Goal: Task Accomplishment & Management: Manage account settings

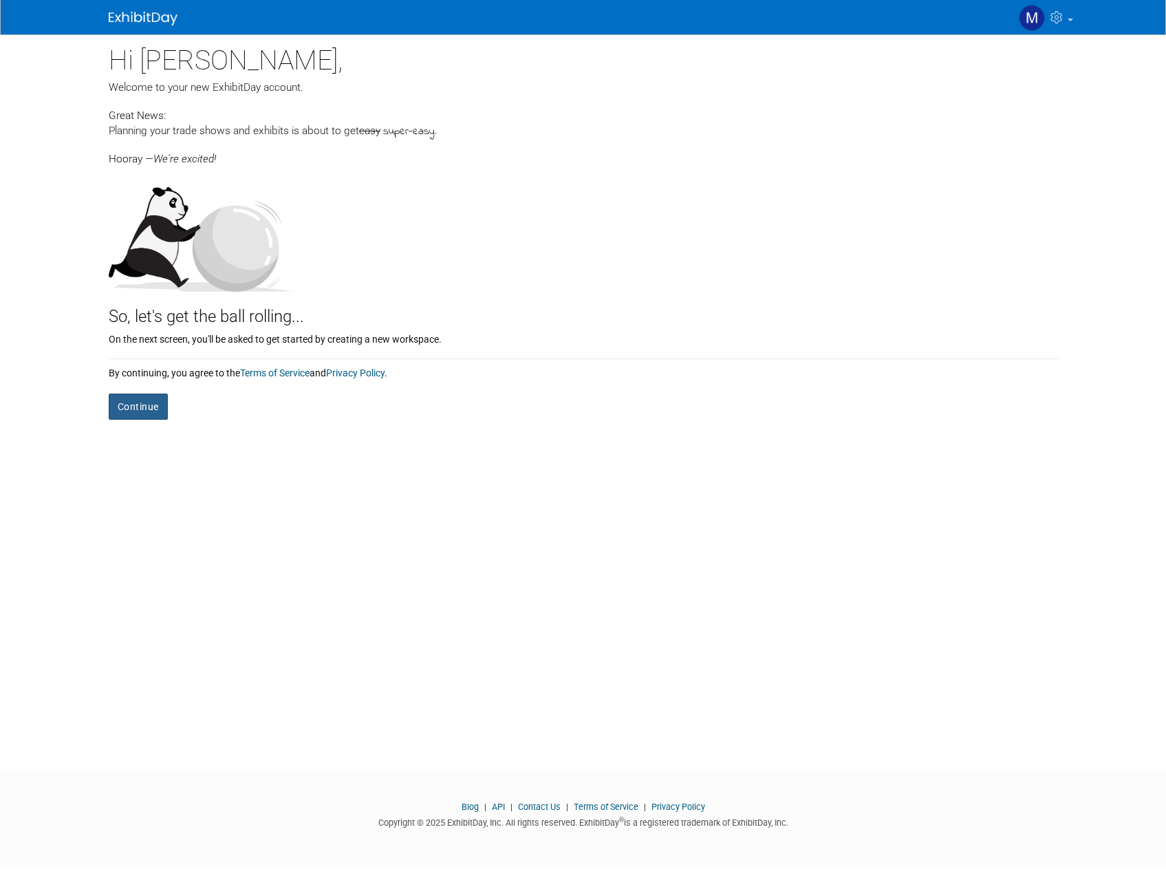
click at [125, 412] on button "Continue" at bounding box center [138, 406] width 59 height 26
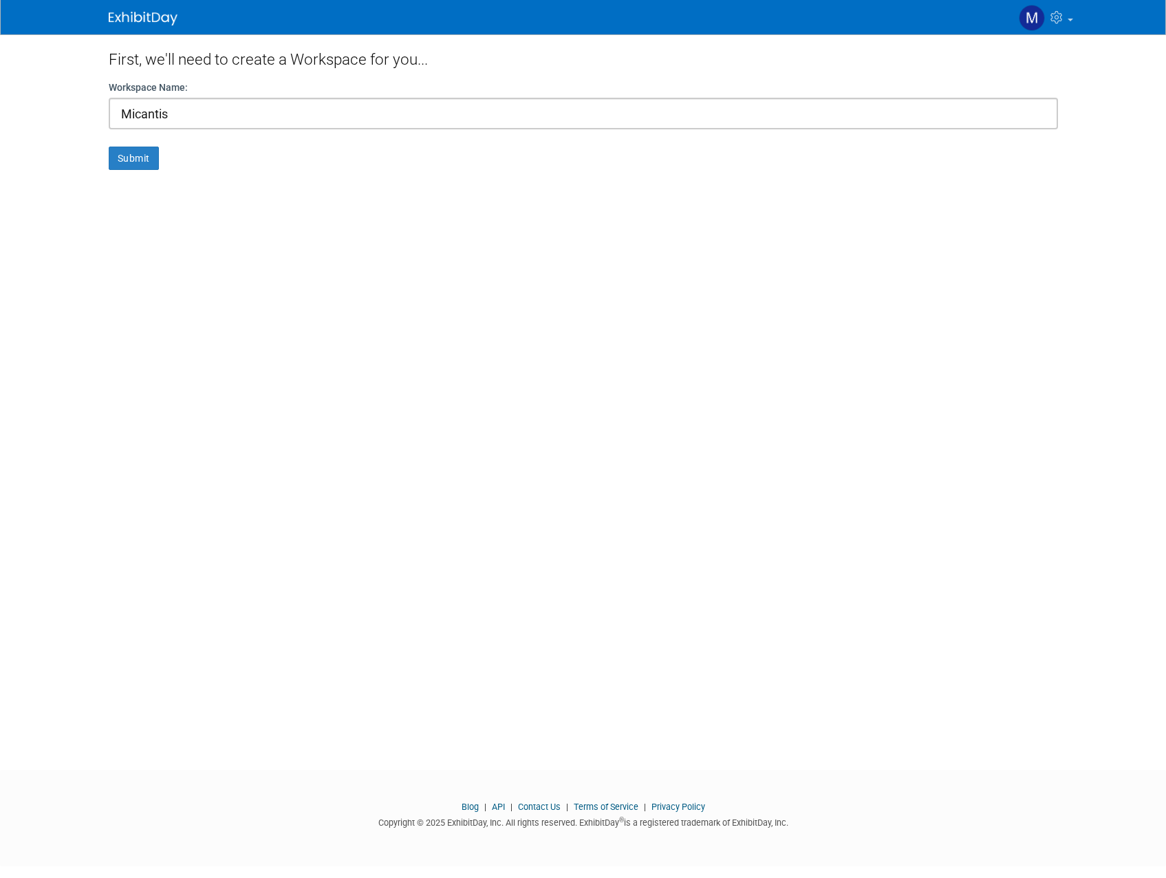
type input "Micantis"
click at [109, 146] on button "Submit" at bounding box center [134, 157] width 50 height 23
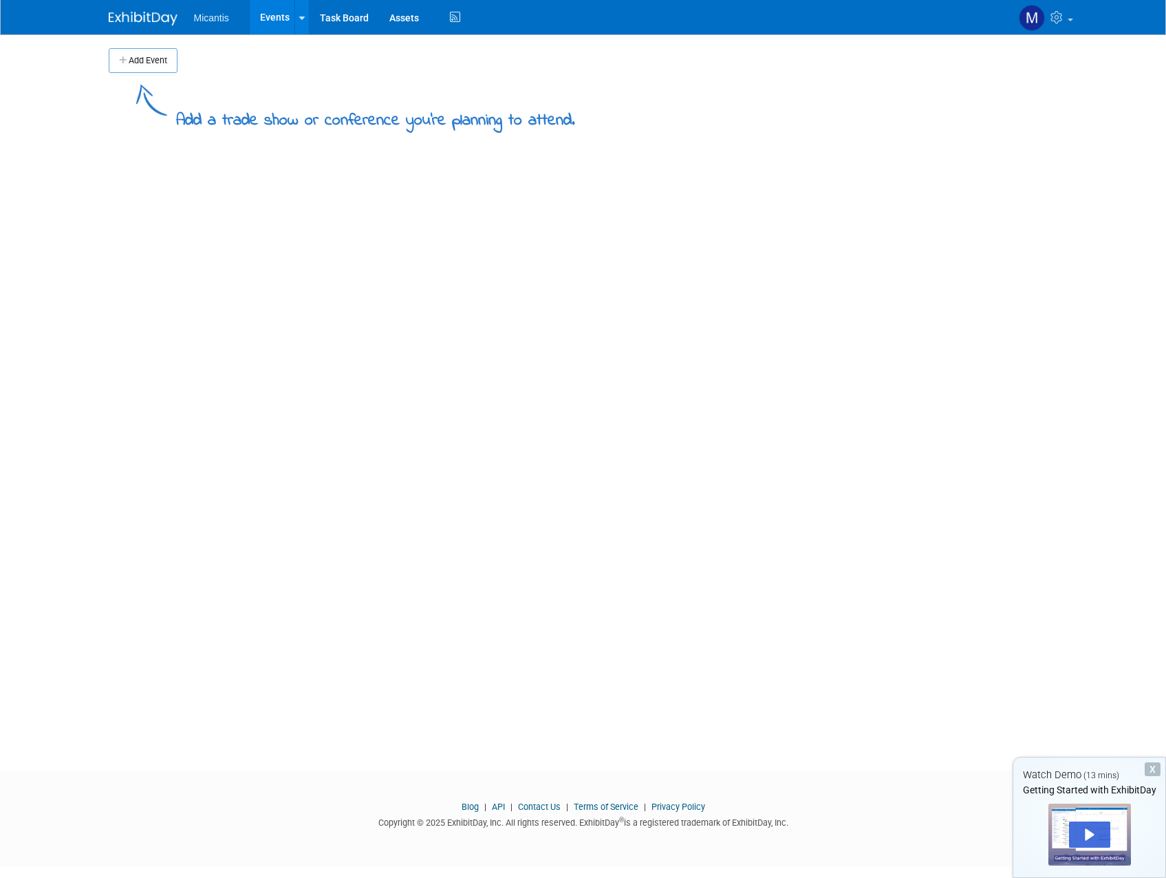
click at [133, 57] on button "Add Event" at bounding box center [143, 60] width 69 height 25
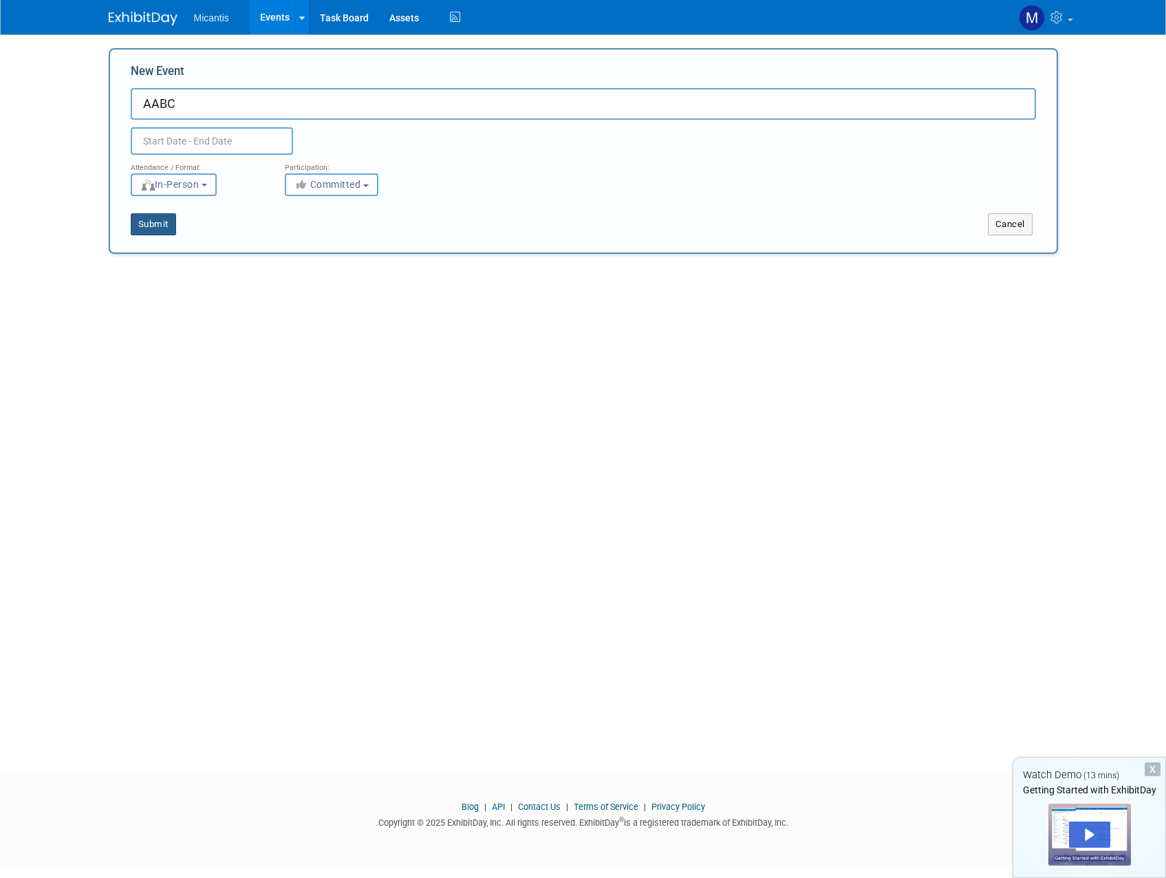
type input "AABC"
click at [153, 221] on button "Submit" at bounding box center [153, 224] width 45 height 22
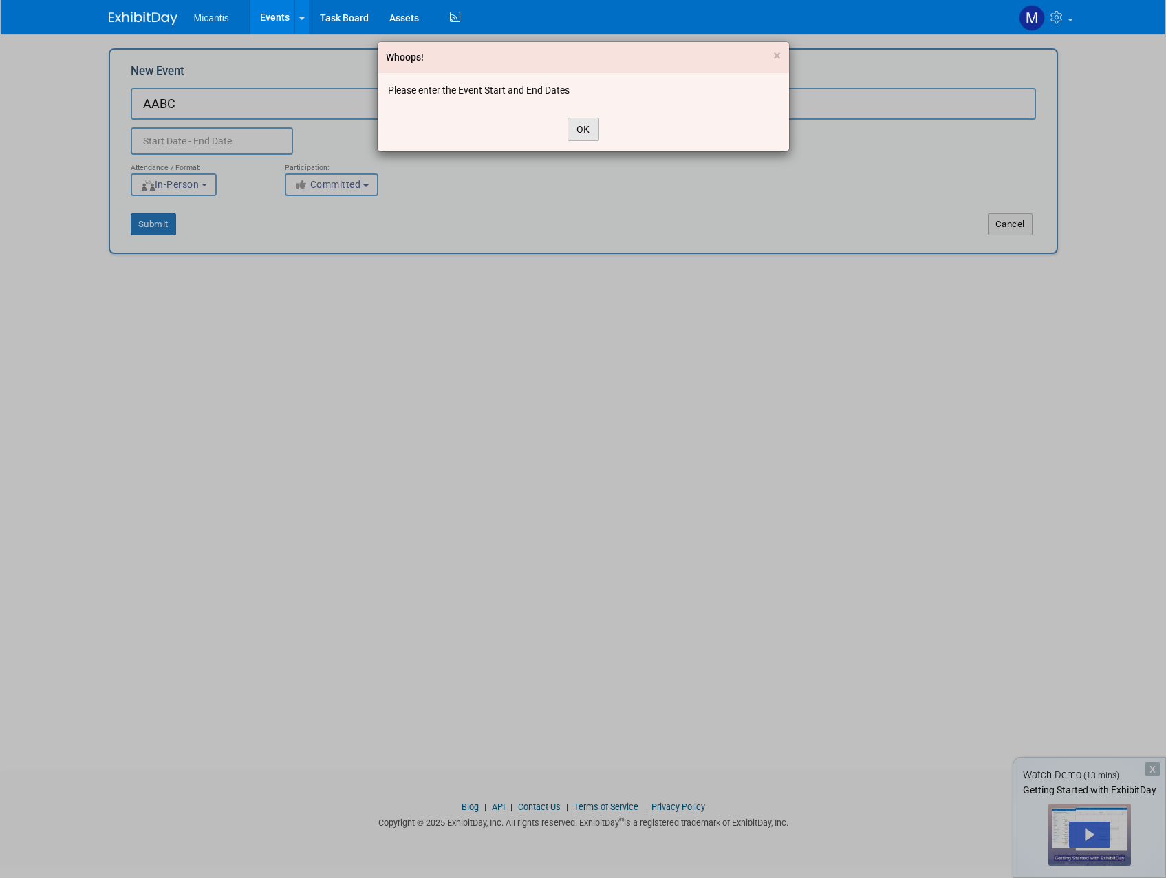
click at [574, 129] on button "OK" at bounding box center [583, 129] width 32 height 23
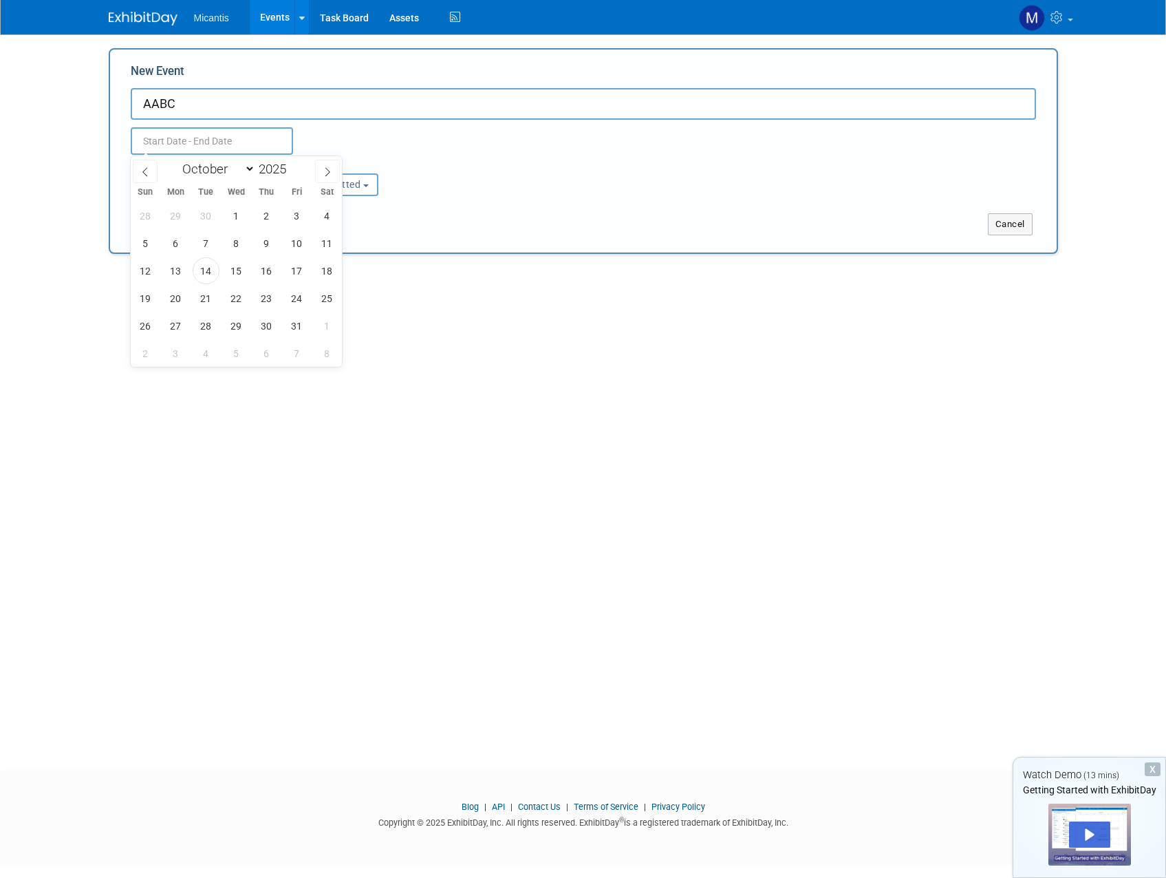
click at [199, 147] on input "text" at bounding box center [212, 141] width 162 height 28
click at [326, 168] on icon at bounding box center [328, 172] width 10 height 10
select select "11"
click at [204, 241] on span "9" at bounding box center [206, 243] width 27 height 27
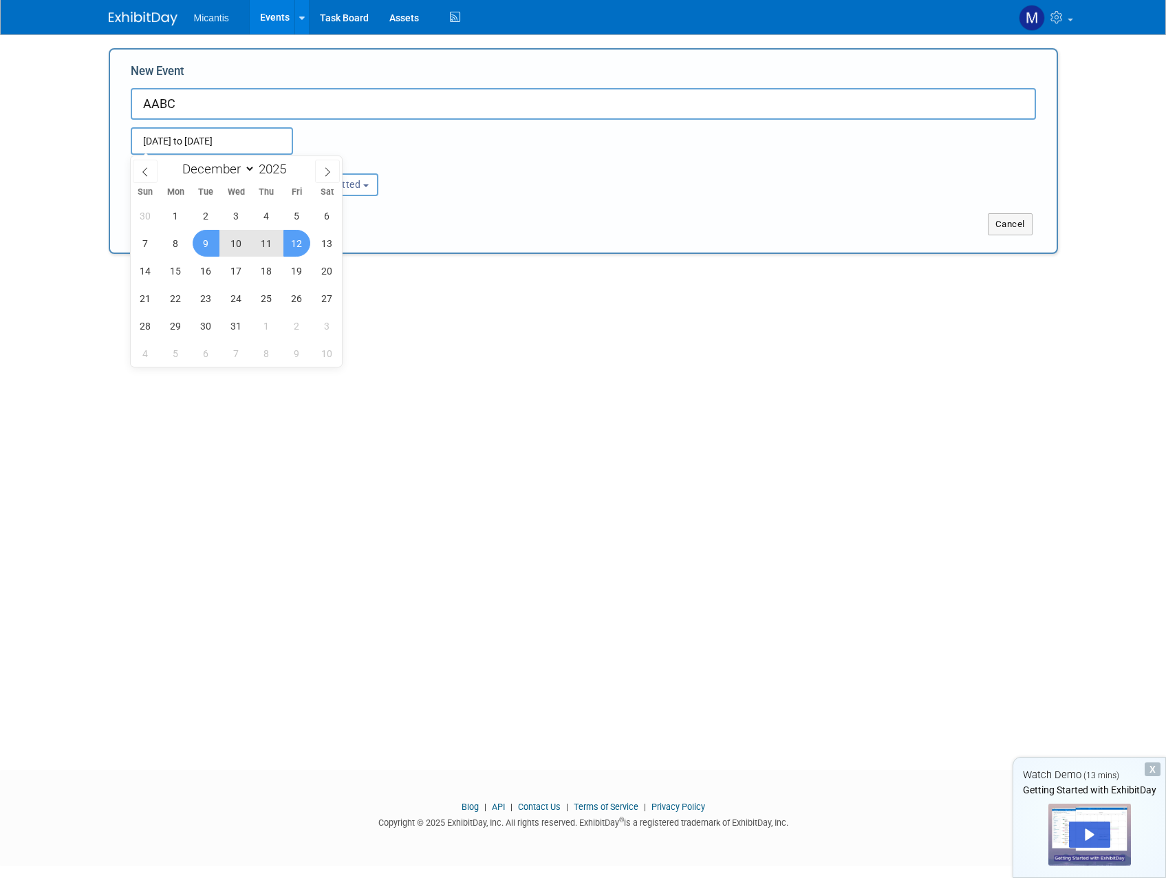
click at [290, 242] on span "12" at bounding box center [296, 243] width 27 height 27
type input "[DATE] to [DATE]"
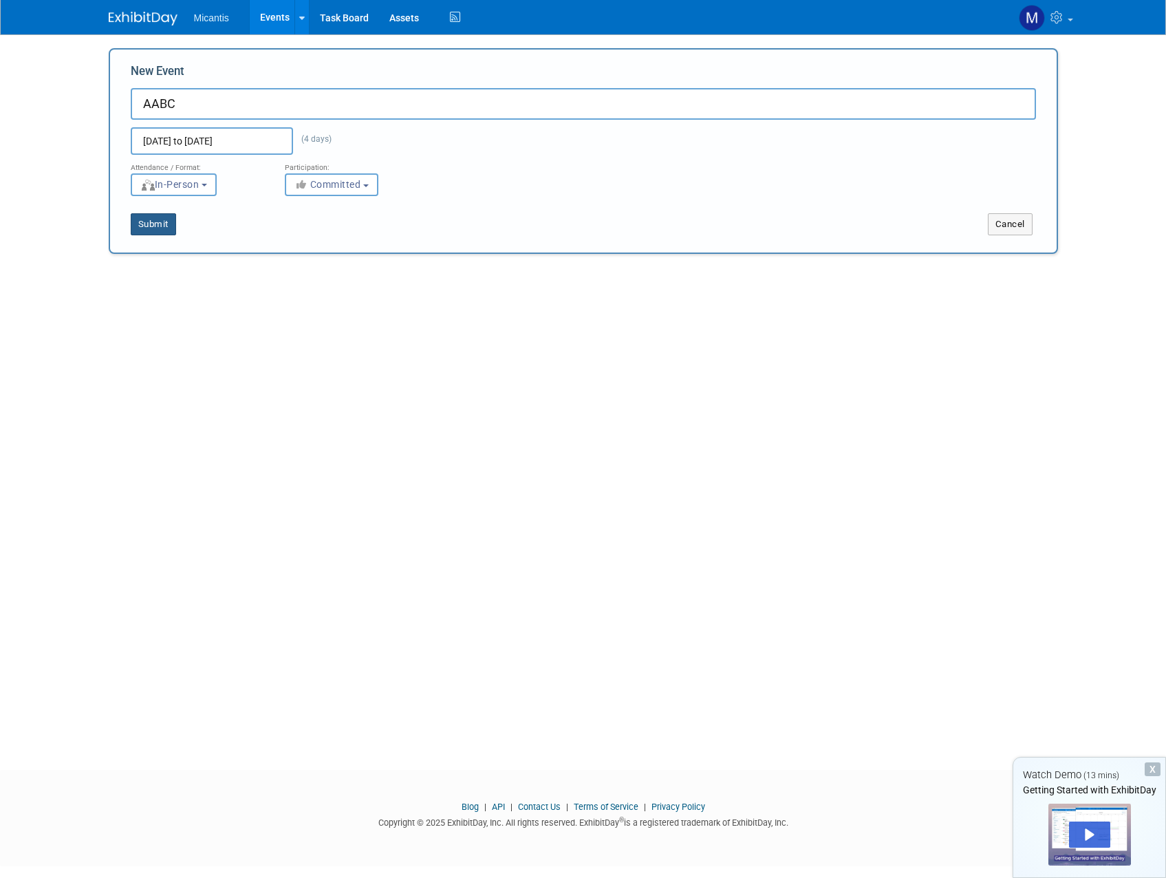
click at [155, 233] on button "Submit" at bounding box center [153, 224] width 45 height 22
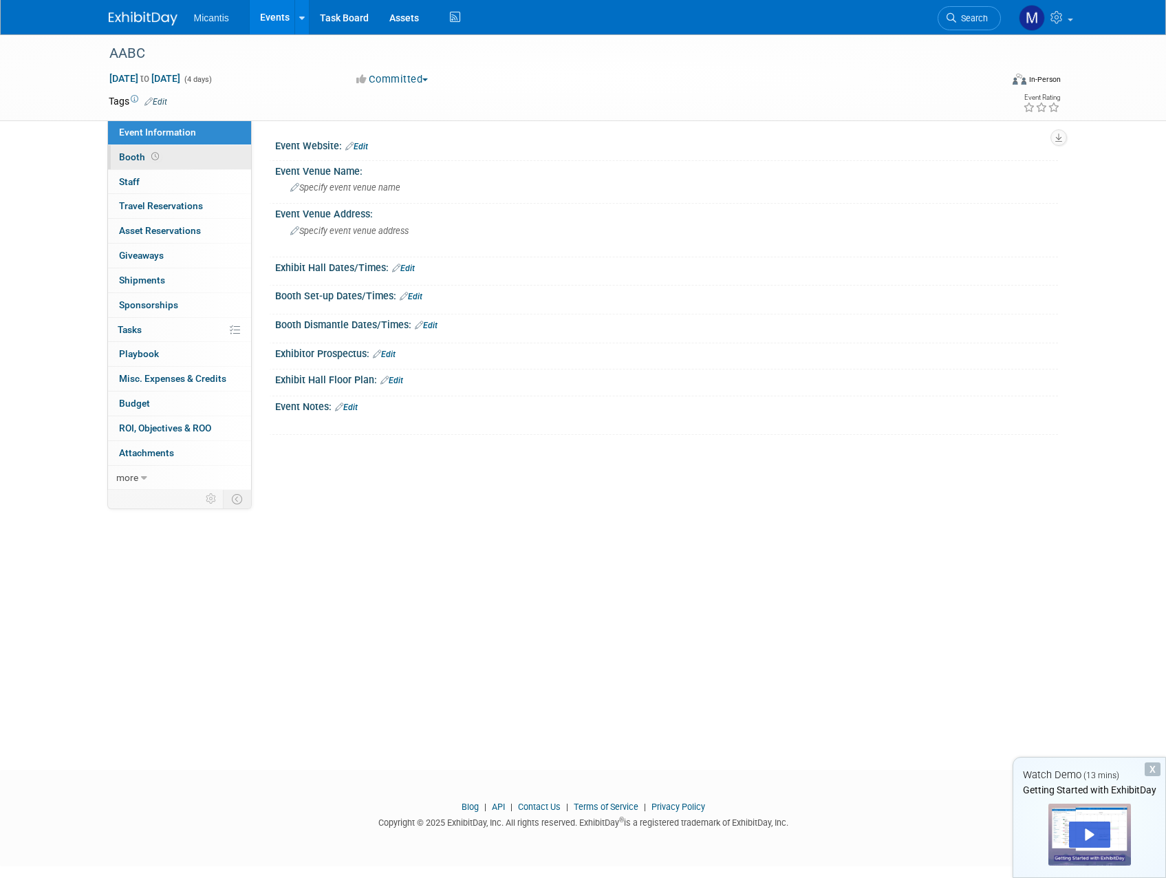
click at [215, 160] on link "Booth" at bounding box center [179, 157] width 143 height 24
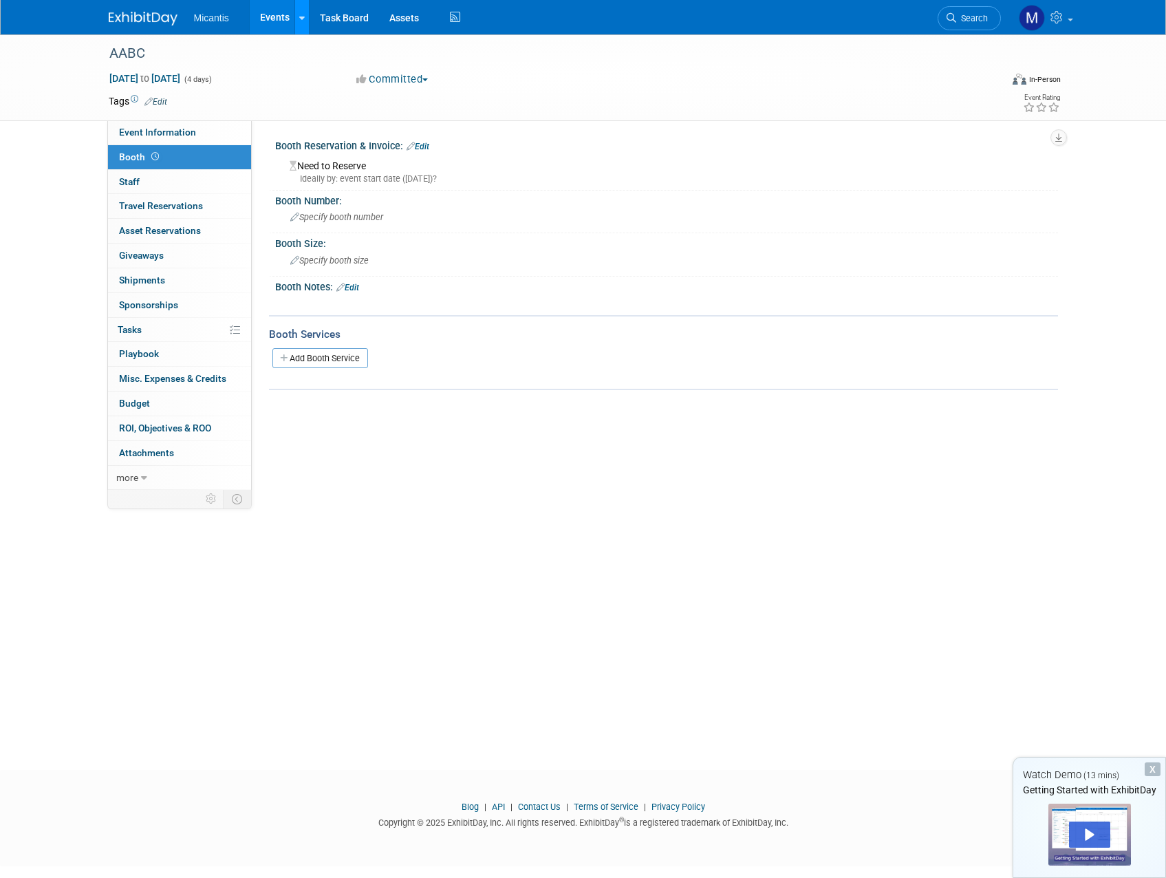
click at [300, 23] on div at bounding box center [302, 17] width 6 height 14
click at [309, 209] on div "Specify booth number" at bounding box center [666, 216] width 762 height 21
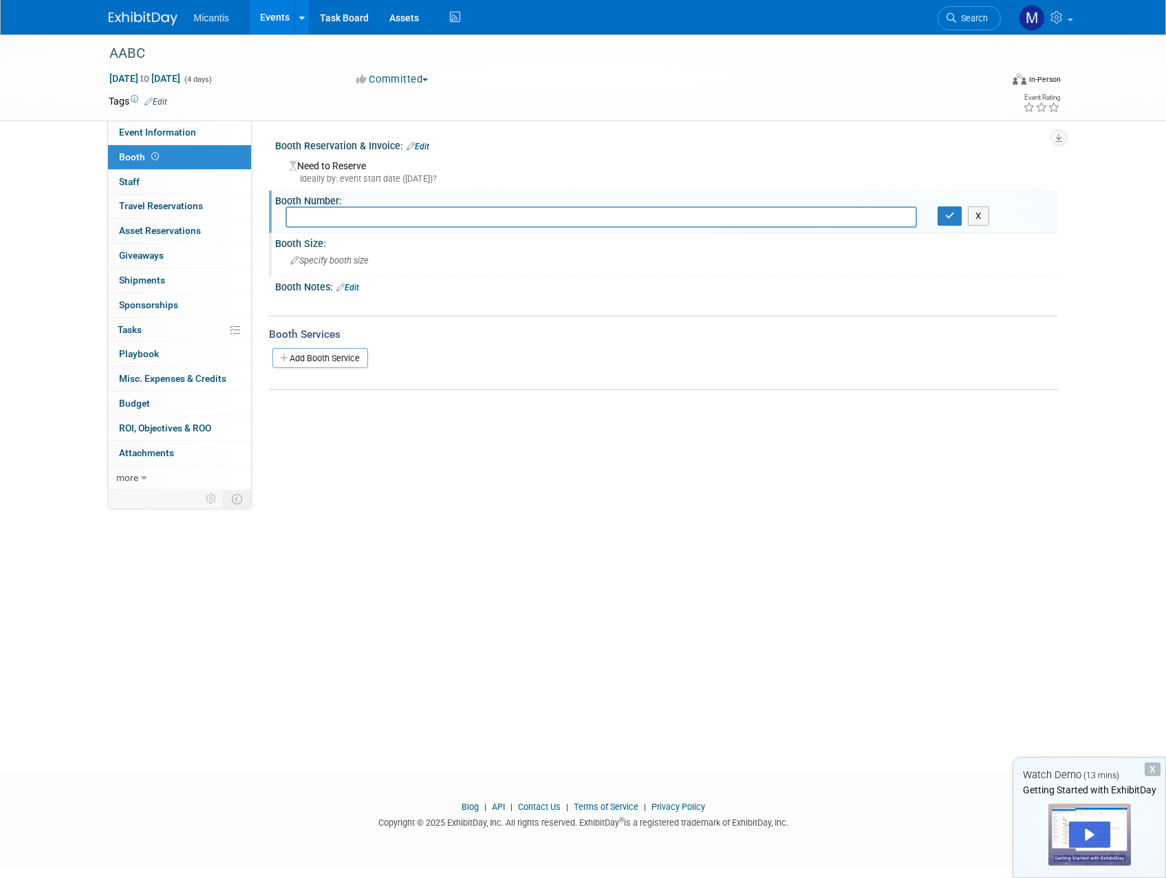
click at [339, 261] on span "Specify booth size" at bounding box center [329, 260] width 78 height 10
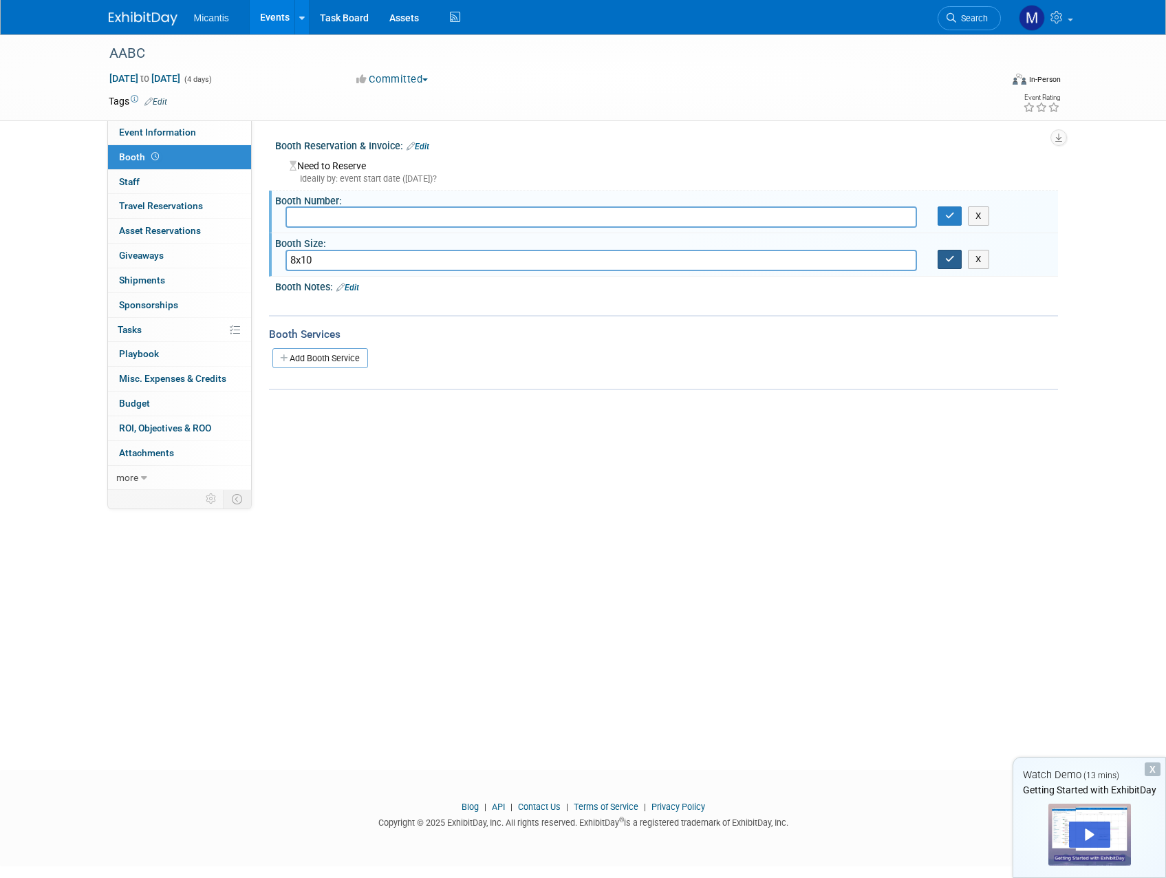
type input "8x10"
click at [946, 258] on icon "button" at bounding box center [950, 258] width 10 height 9
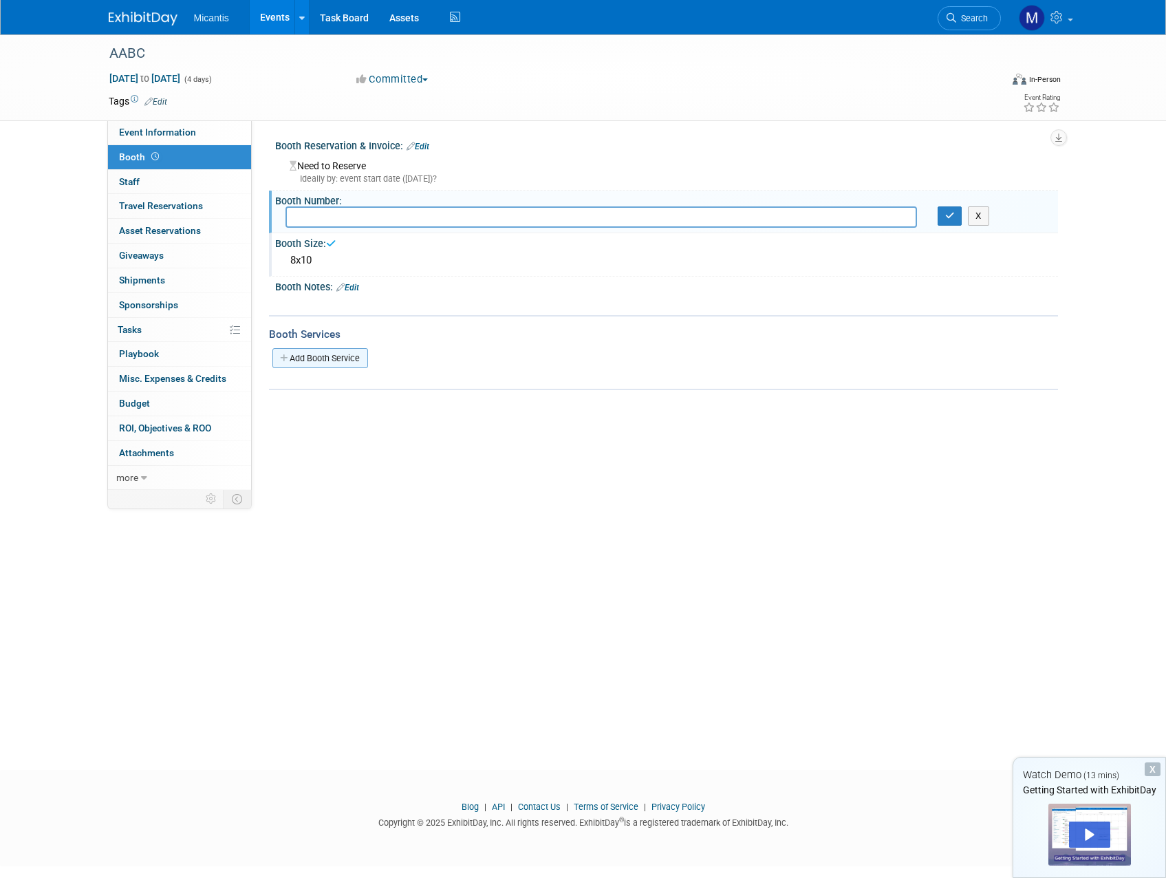
click at [346, 355] on link "Add Booth Service" at bounding box center [320, 358] width 96 height 20
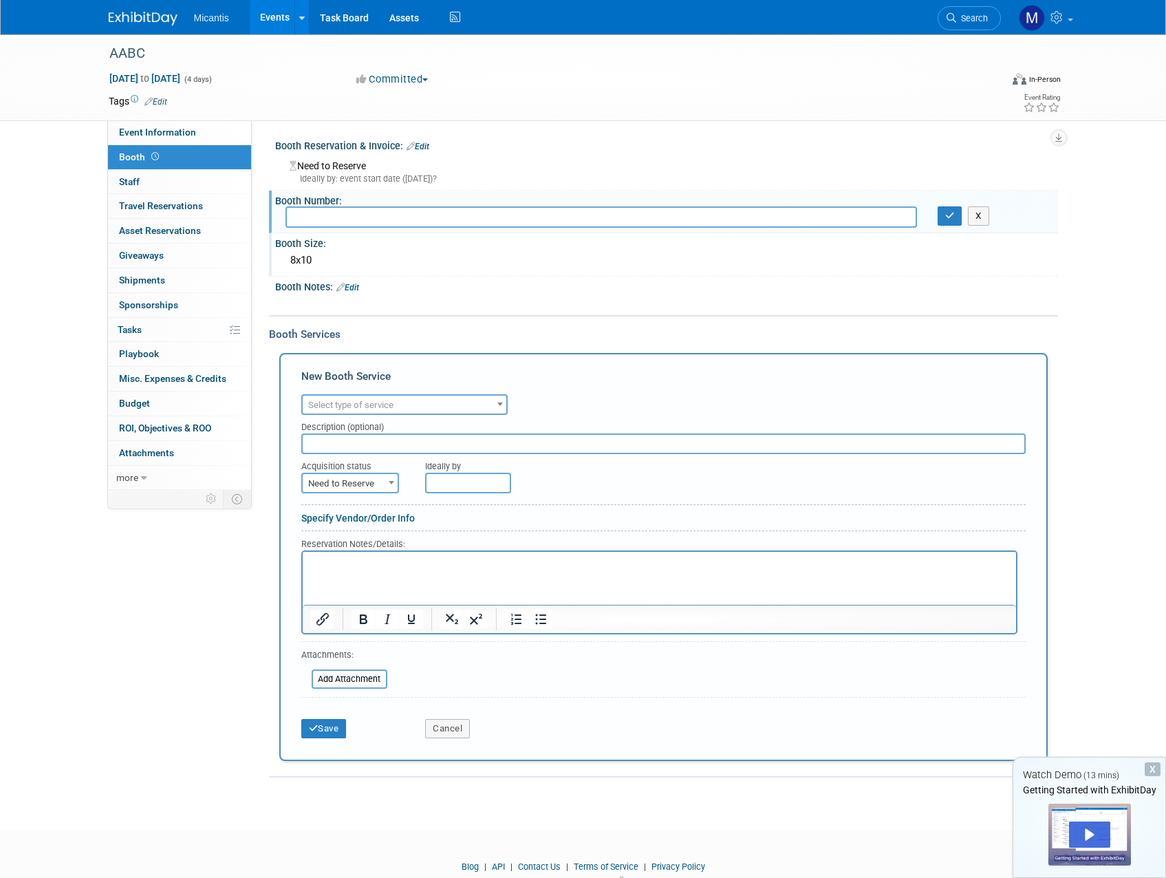
click at [1087, 442] on div "AABC Dec 9, 2025 to Dec 12, 2025 (4 days) Dec 9, 2025 to Dec 12, 2025 Committed…" at bounding box center [583, 419] width 1166 height 770
click at [302, 332] on div "Booth Services" at bounding box center [663, 334] width 789 height 15
click at [151, 184] on link "0 Staff 0" at bounding box center [179, 182] width 143 height 24
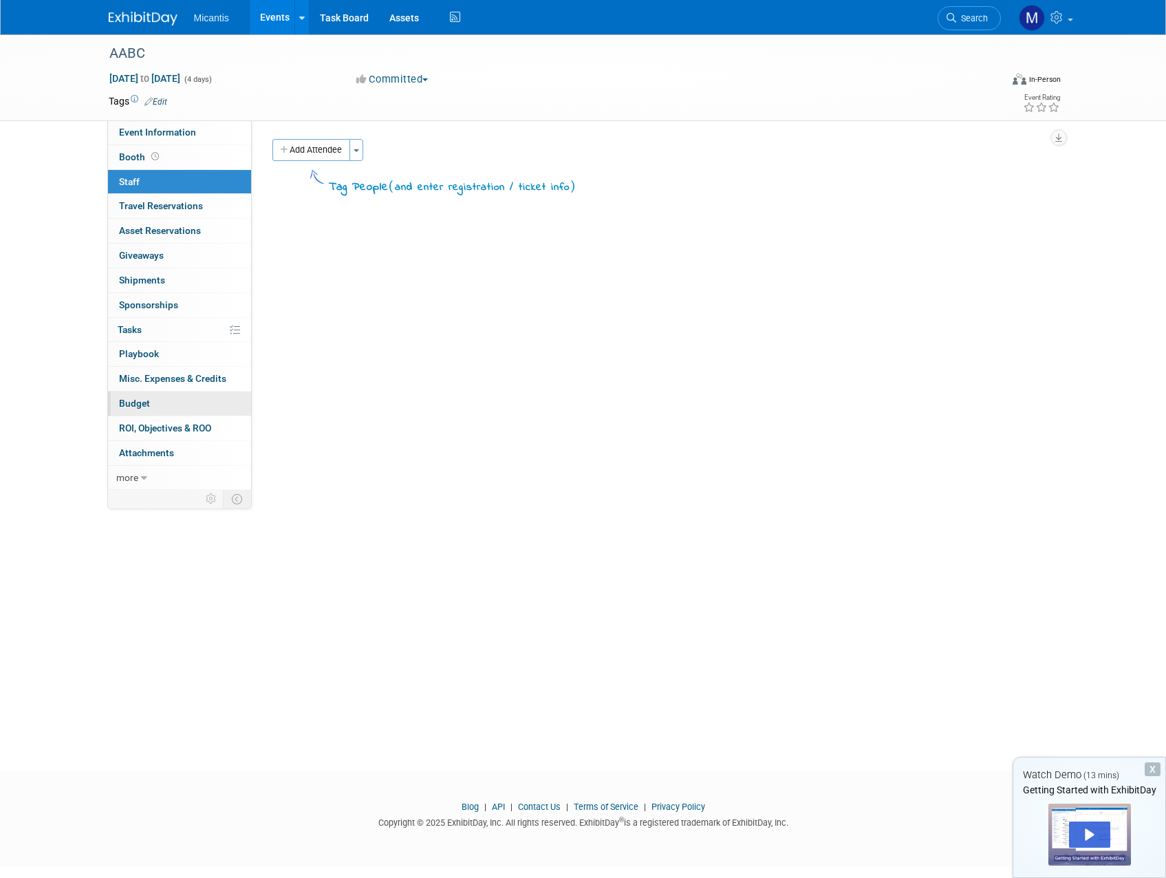
click at [193, 397] on link "Budget" at bounding box center [179, 403] width 143 height 24
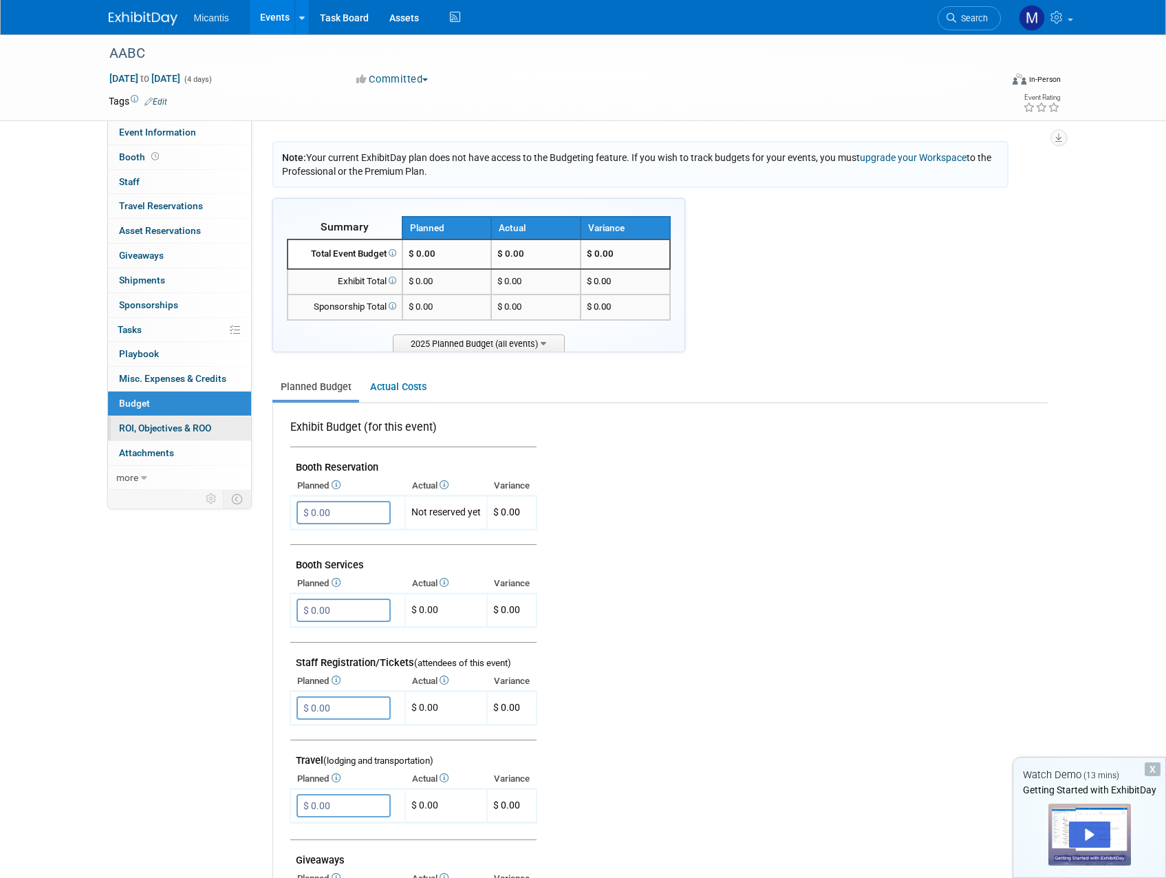
click at [199, 429] on span "ROI, Objectives & ROO 0" at bounding box center [165, 427] width 92 height 11
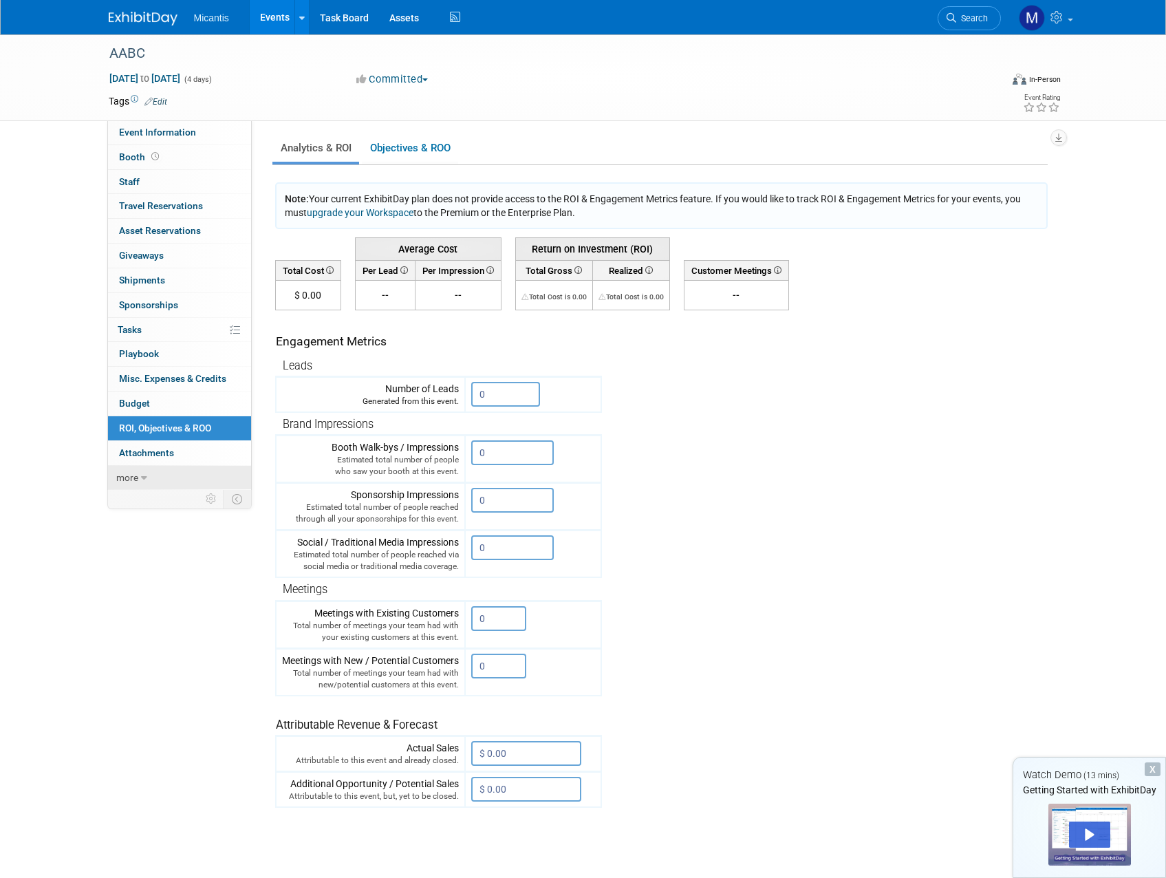
click at [121, 475] on span "more" at bounding box center [127, 477] width 22 height 11
click at [120, 52] on div "AABC" at bounding box center [542, 53] width 875 height 25
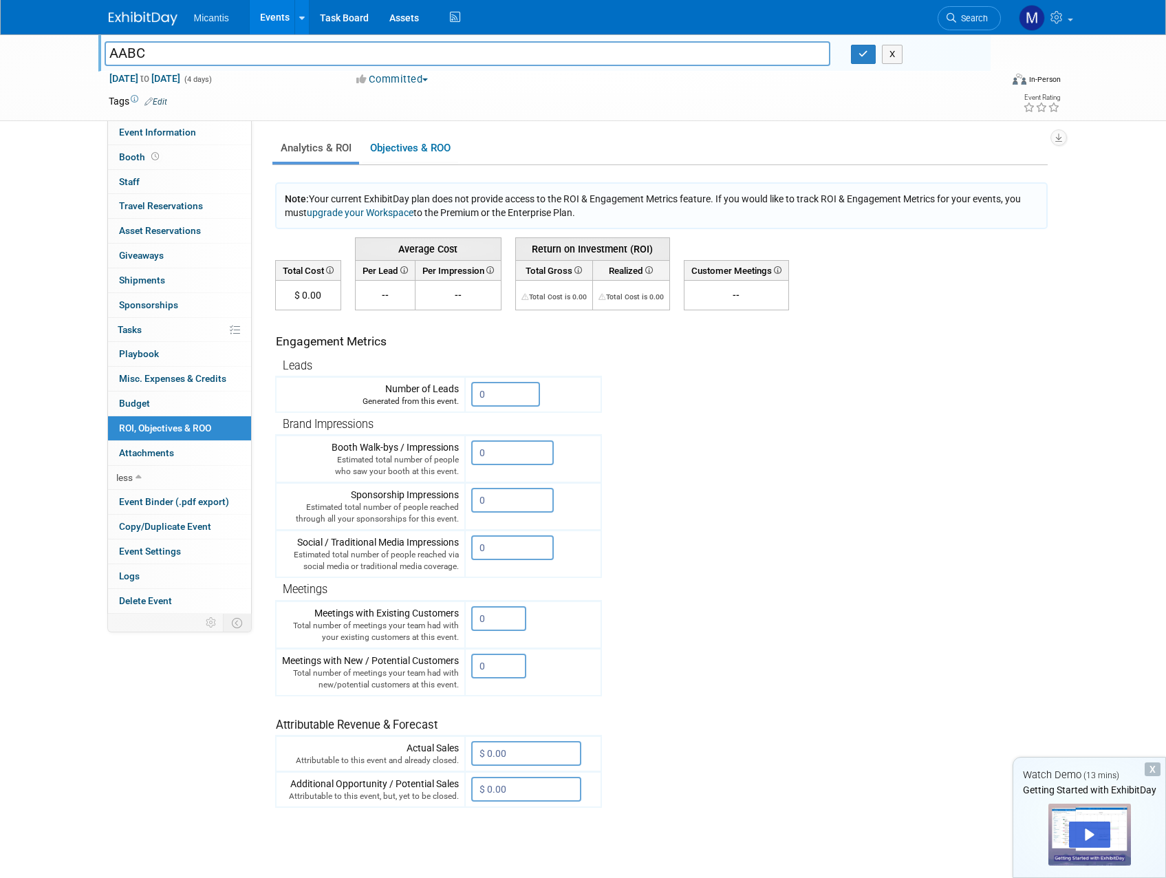
click at [603, 118] on div "AABC AABC X Dec 9, 2025 to Dec 12, 2025 (4 days) Dec 9, 2025 to Dec 12, 2025 Co…" at bounding box center [583, 77] width 970 height 86
click at [301, 15] on icon at bounding box center [302, 18] width 6 height 9
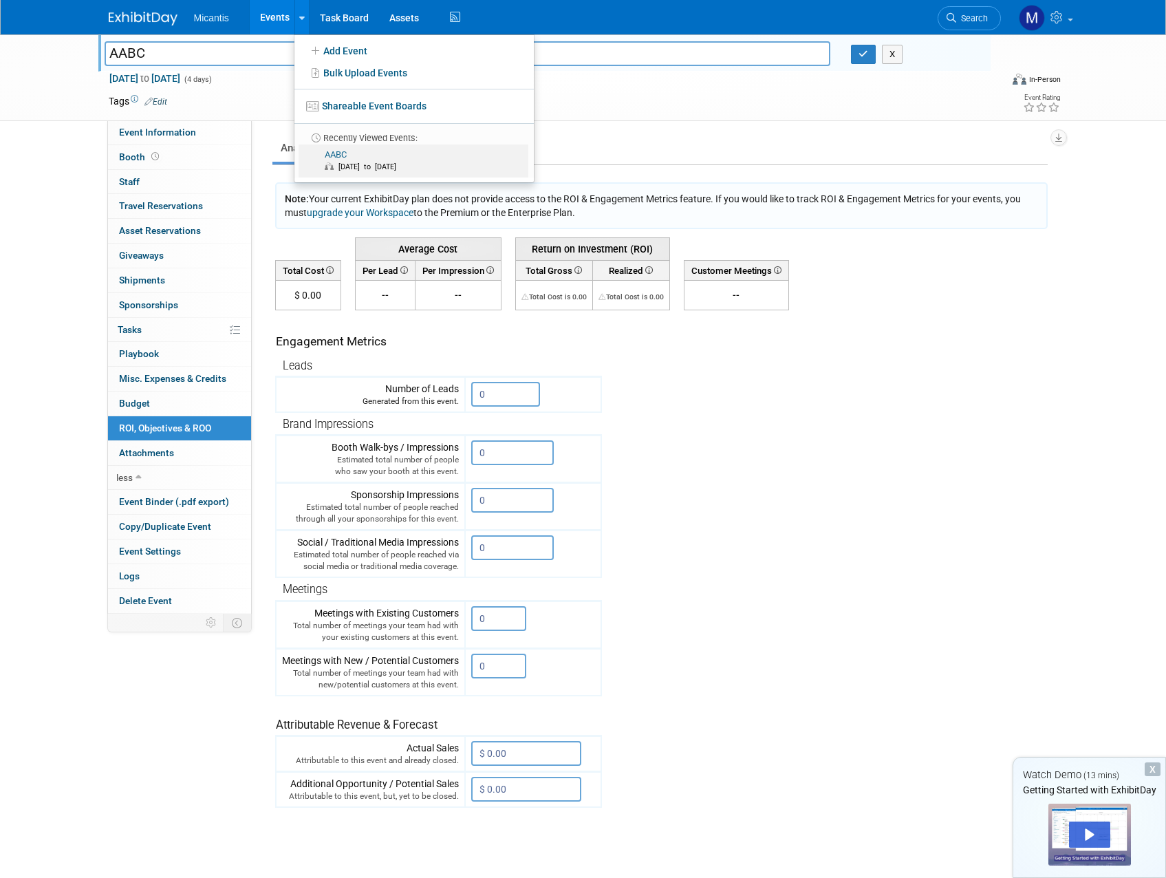
click at [336, 154] on link "AABC Dec 9, 2025 to Dec 12, 2025" at bounding box center [413, 160] width 230 height 33
